Goal: Book appointment/travel/reservation

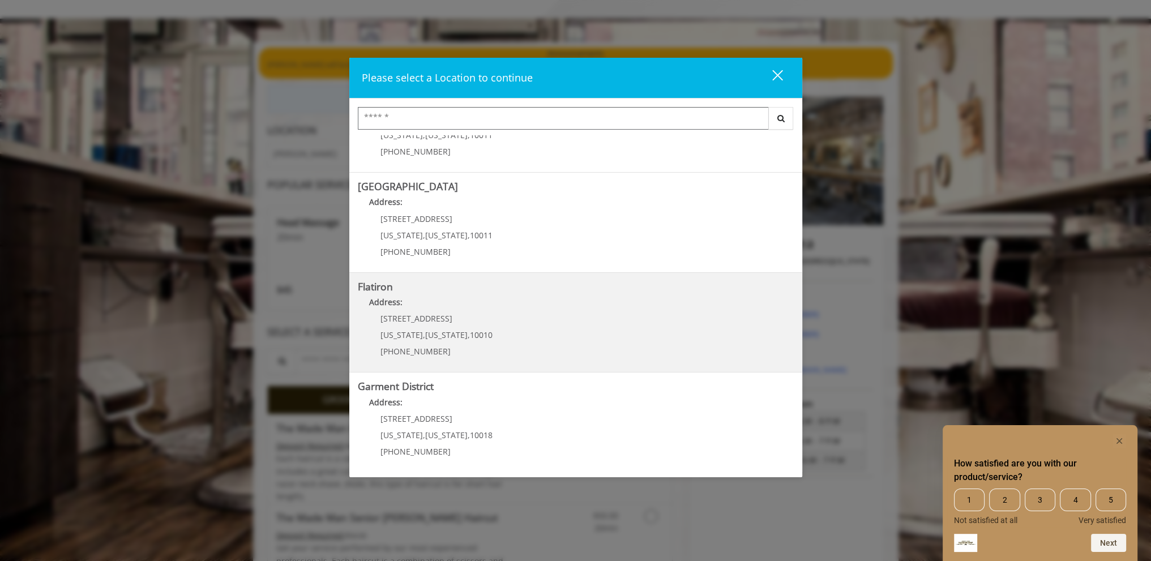
scroll to position [113, 0]
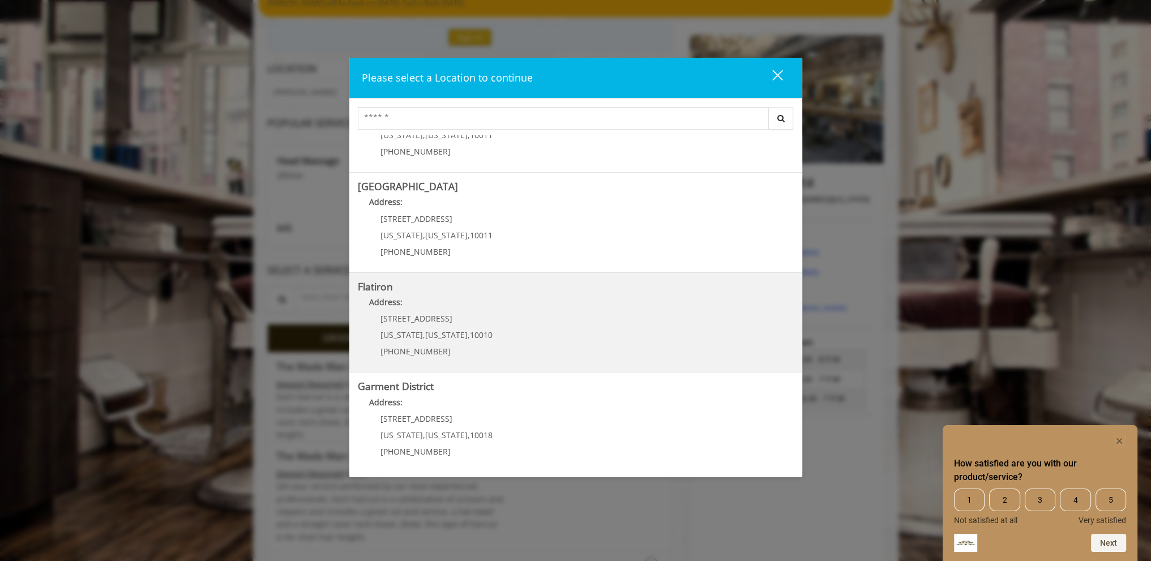
click at [421, 317] on span "10 E 23rd St" at bounding box center [416, 318] width 72 height 11
